Goal: Task Accomplishment & Management: Use online tool/utility

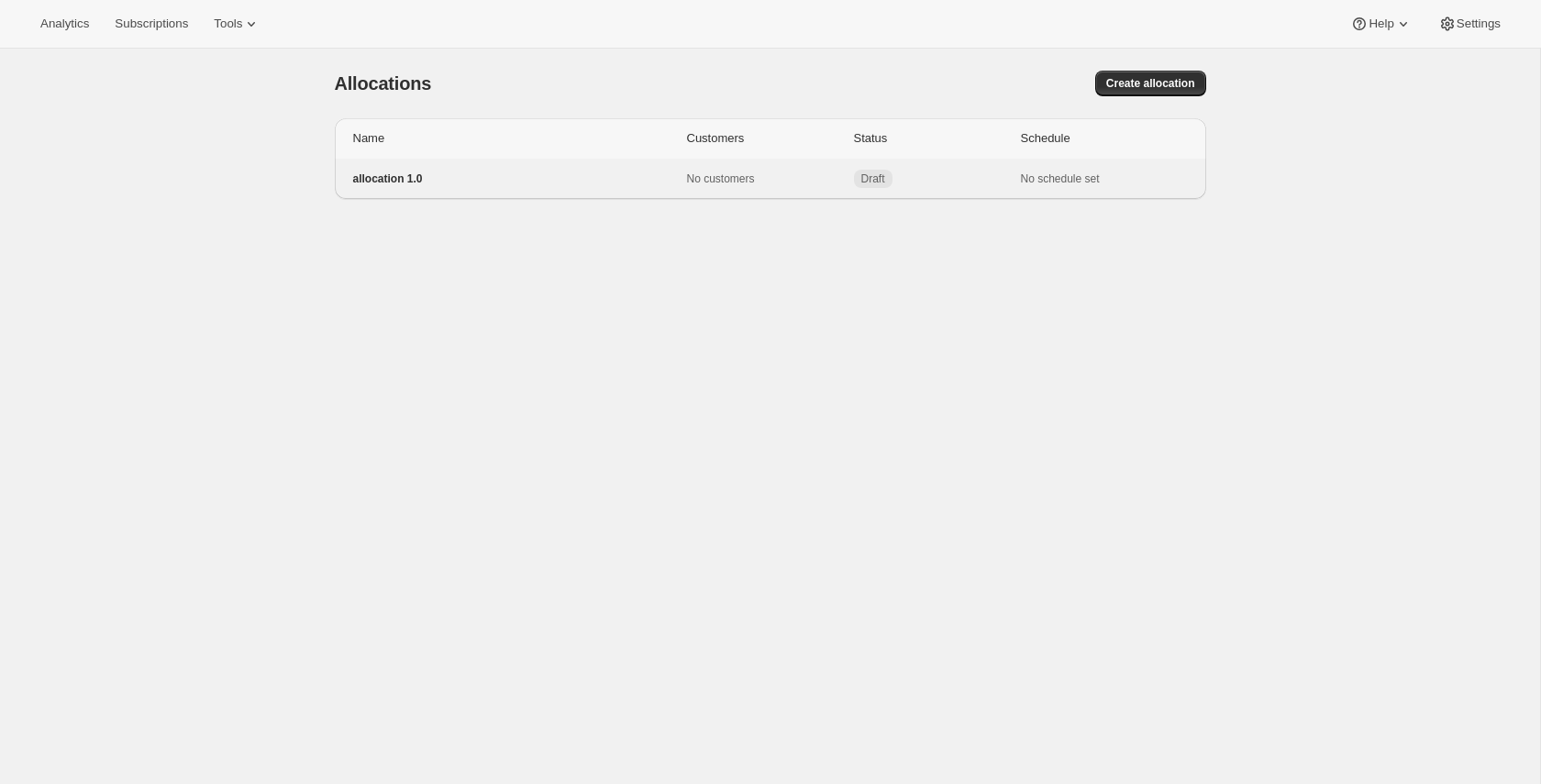
click at [494, 176] on p "allocation 1.0" at bounding box center [521, 179] width 334 height 15
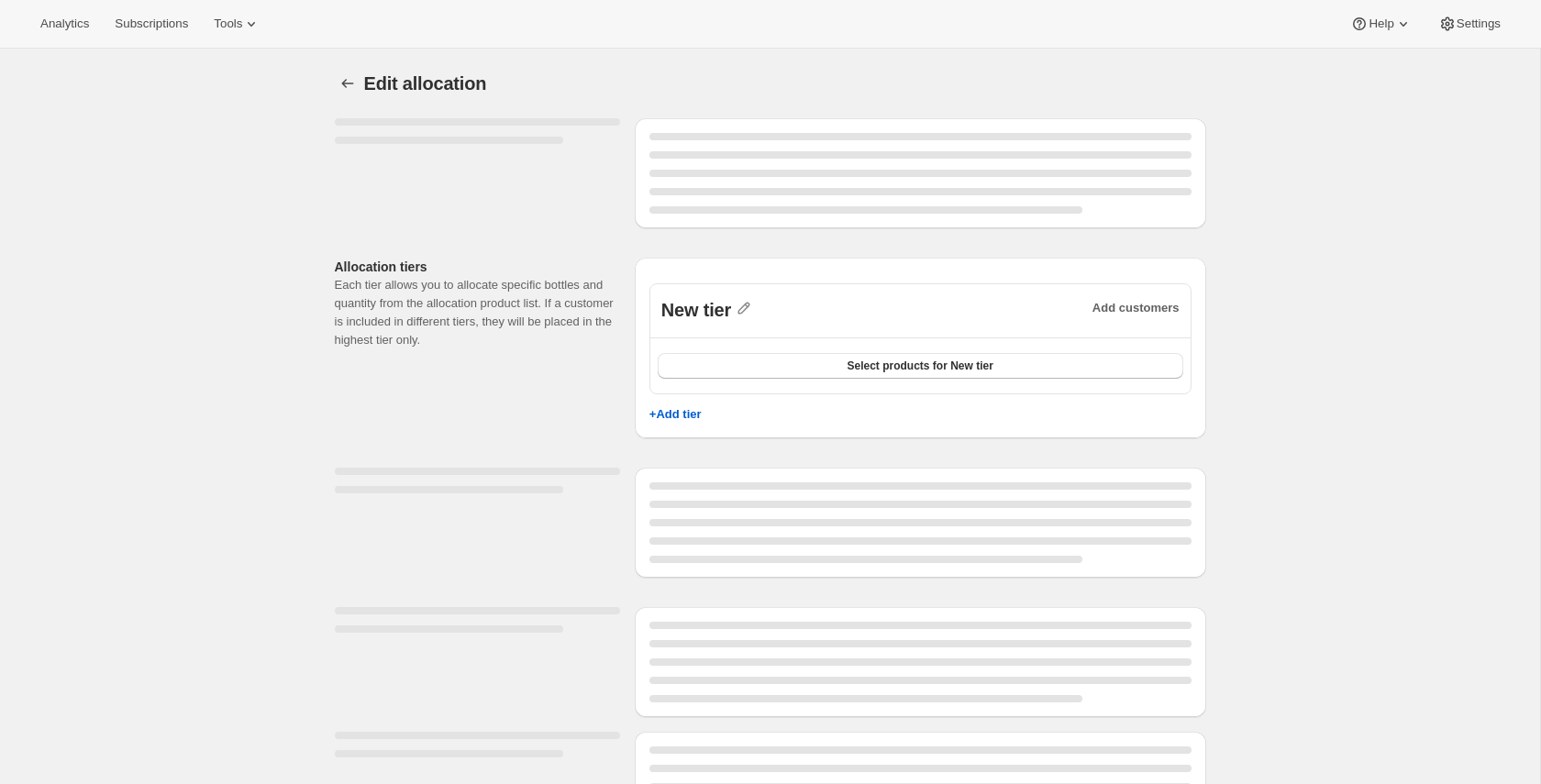
select select "12:00"
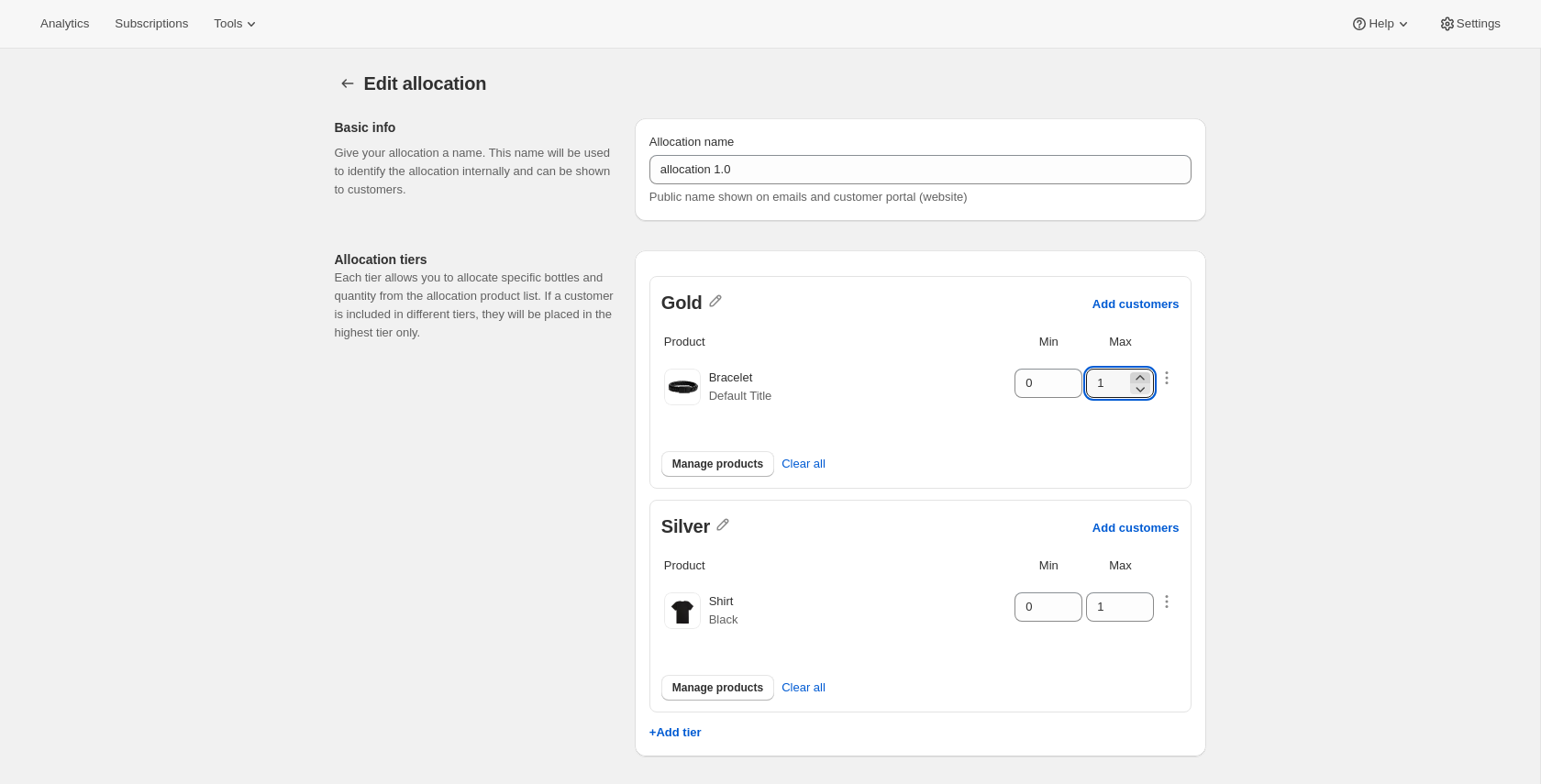
click at [1140, 375] on icon at bounding box center [1141, 377] width 8 height 5
type input "2"
click at [1144, 599] on icon at bounding box center [1141, 601] width 18 height 18
type input "2"
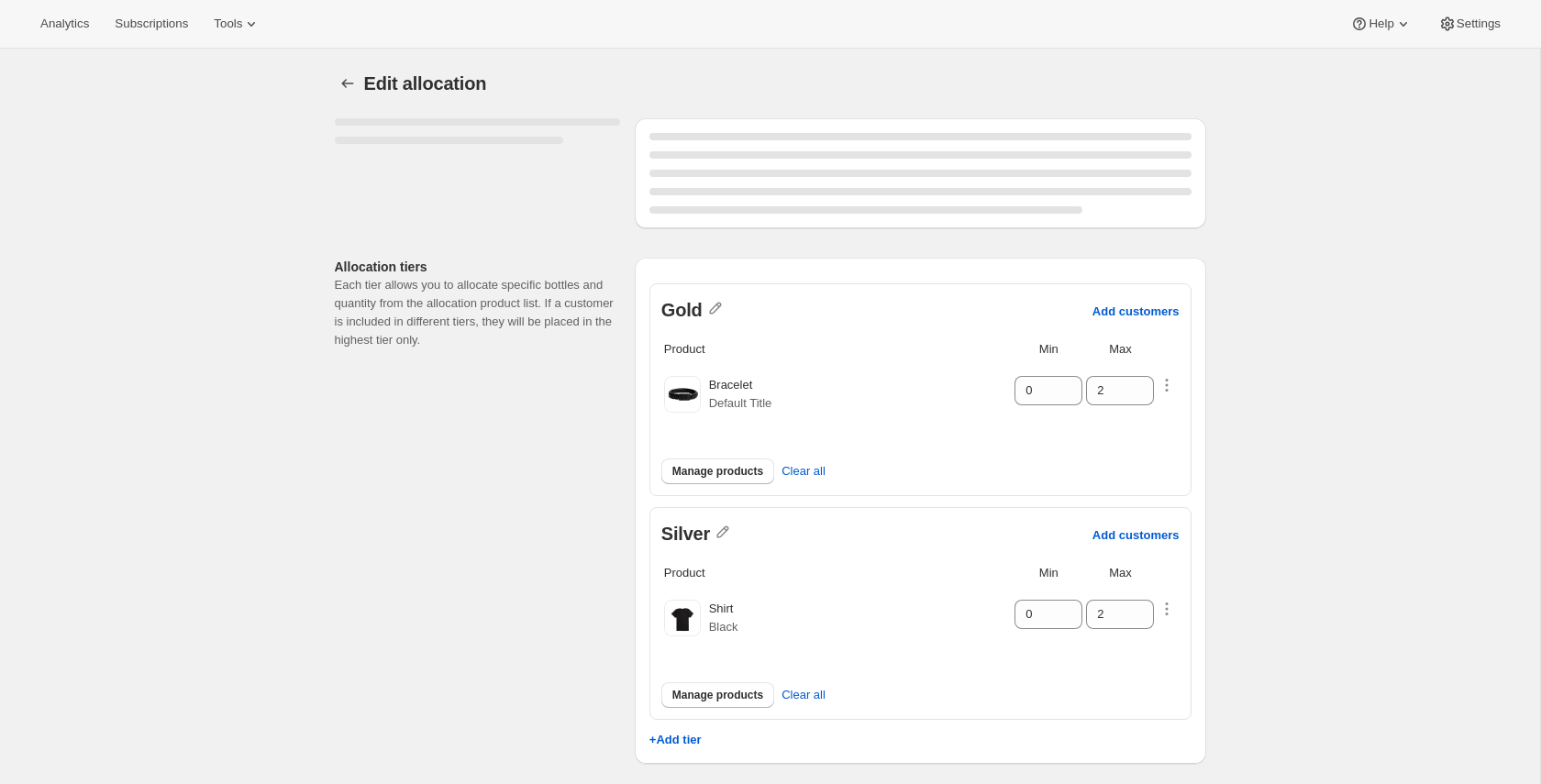
select select "12:00"
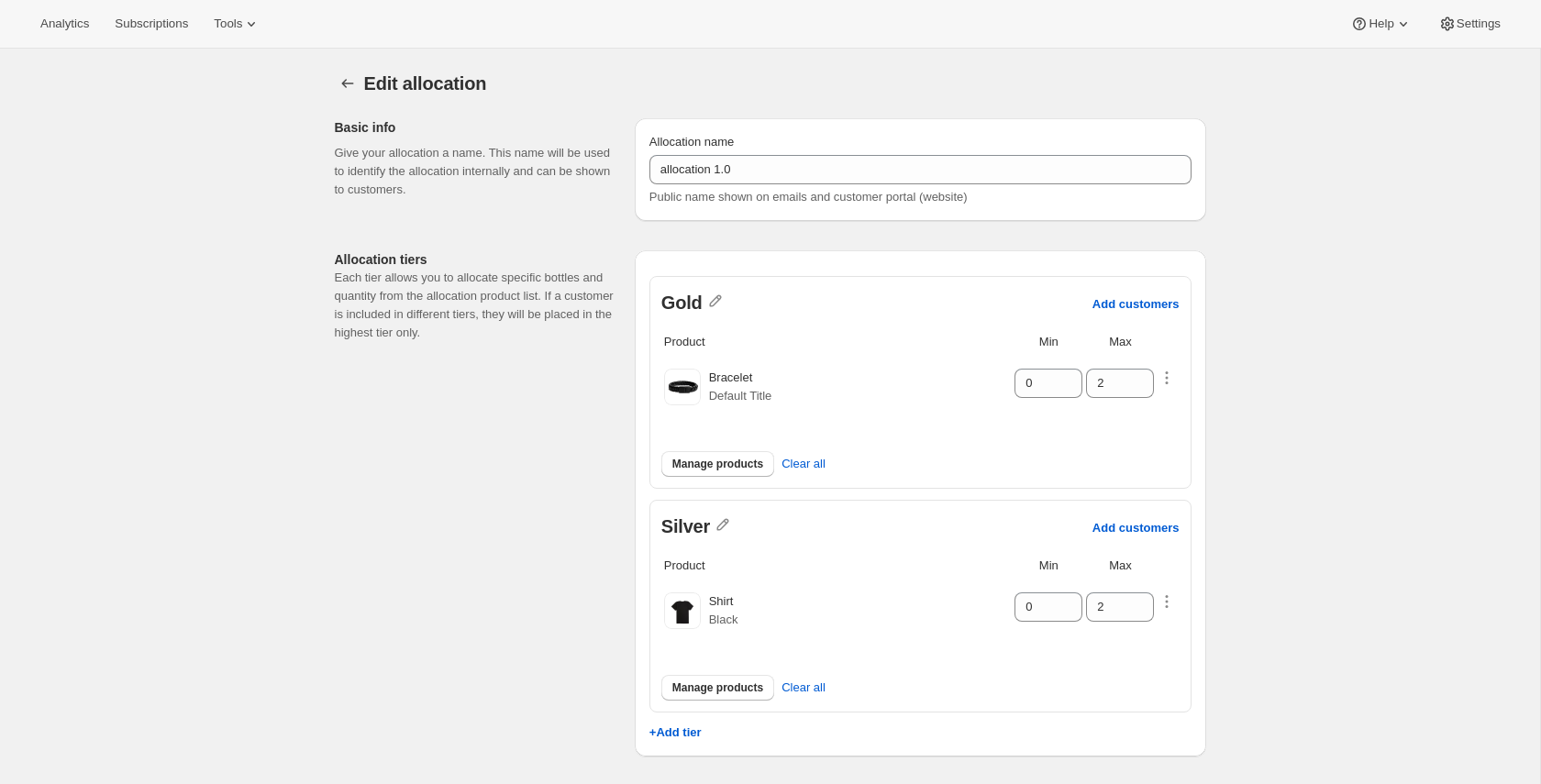
type input "1"
